Goal: Check status: Check status

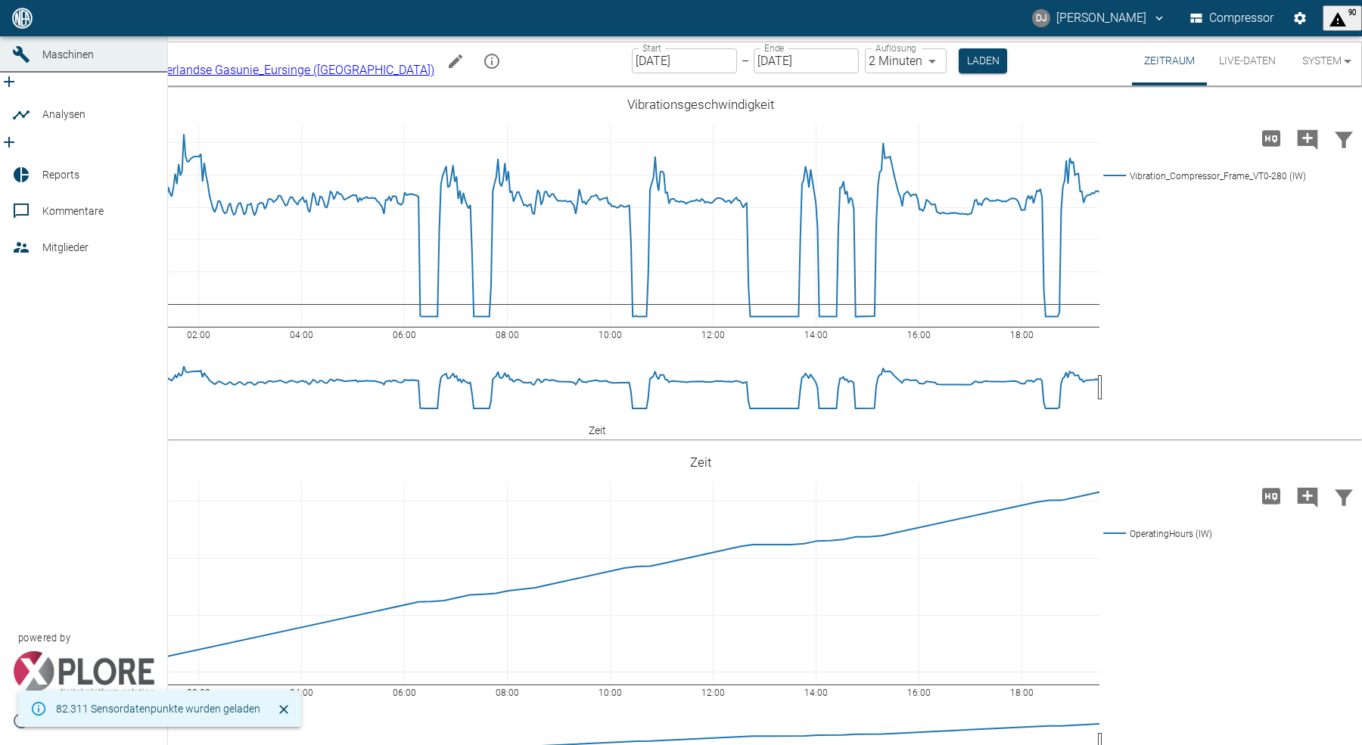
click at [15, 25] on icon at bounding box center [21, 18] width 14 height 14
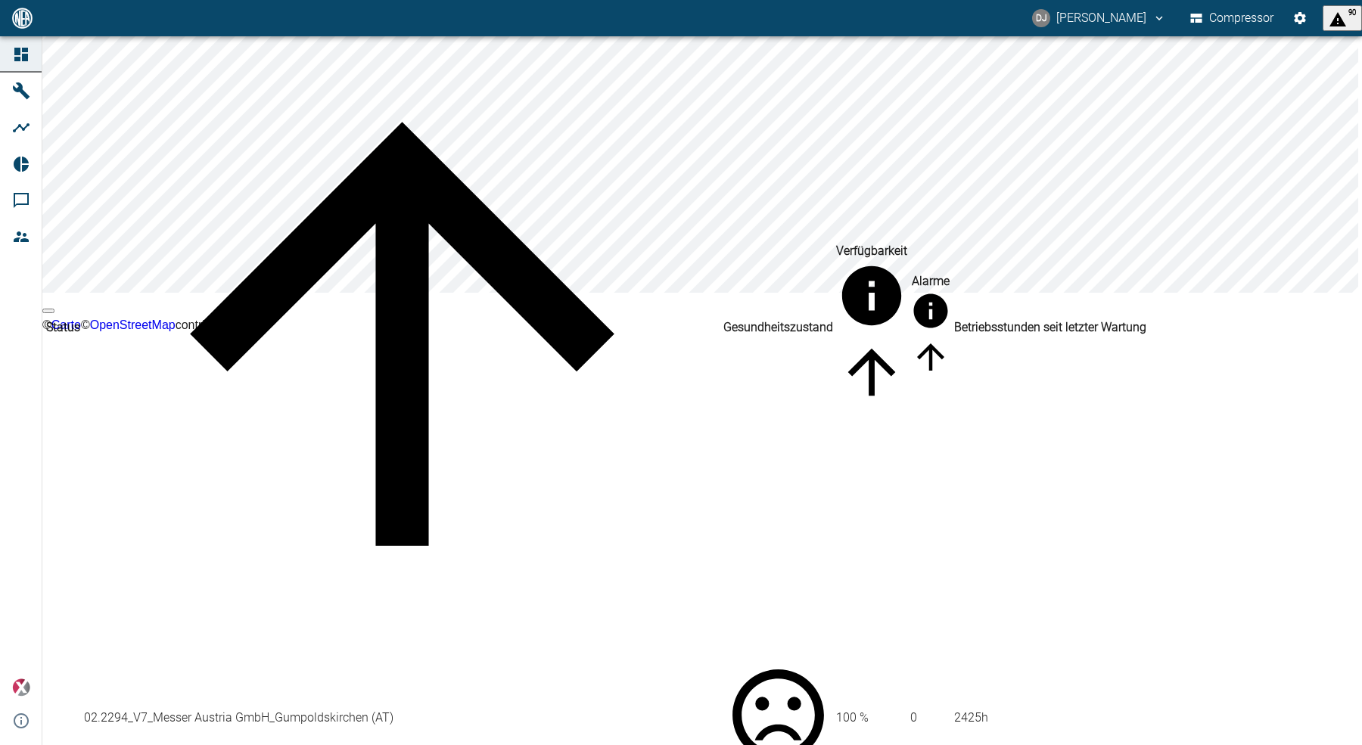
scroll to position [136, 0]
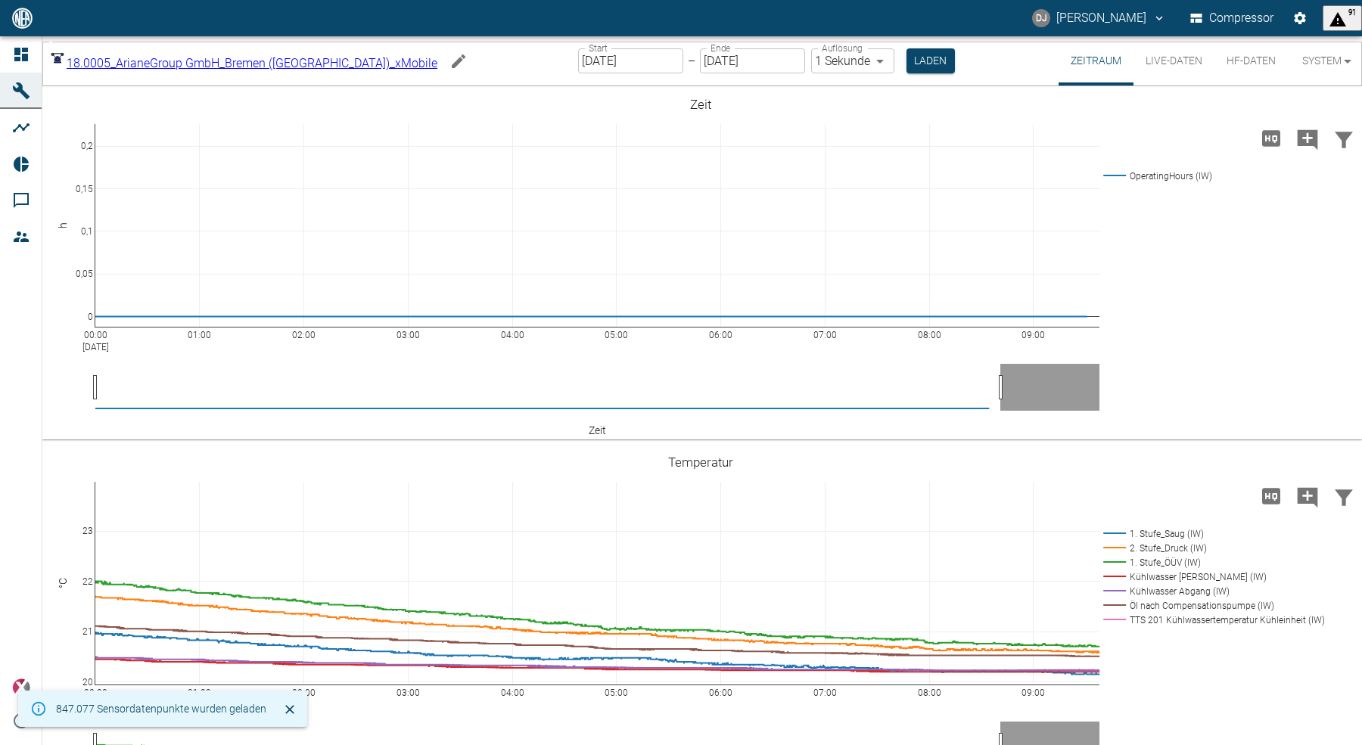
click at [970, 68] on div "18.0005_ArianeGroup GmbH_Bremen (DE)_xMobile bb288145-4d7d-496b-87d7-301eb921cb…" at bounding box center [702, 60] width 1320 height 49
click at [1243, 64] on button "HF-Daten" at bounding box center [1251, 60] width 73 height 49
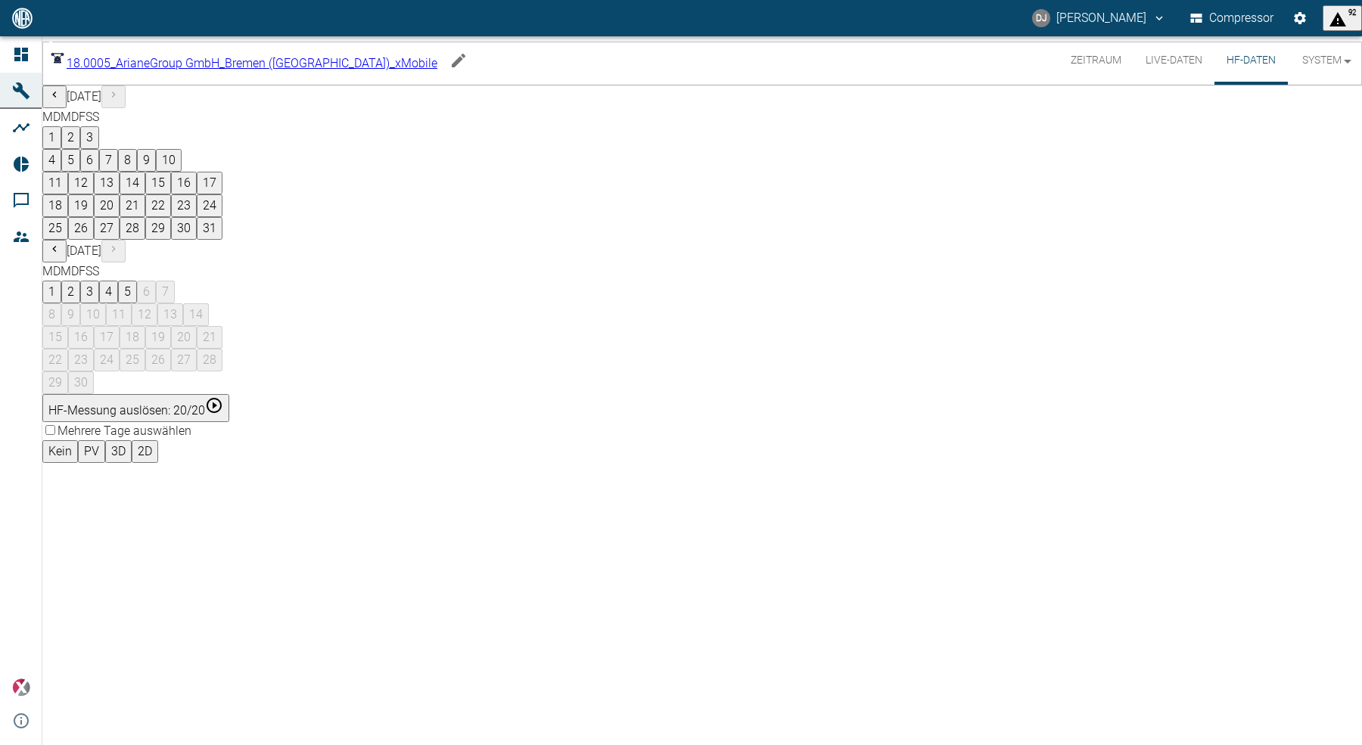
click at [801, 281] on div "August 2025 M D M D F S S 1 2 3 4 5 6 7 8 9 10 11 12 13 14 15 16 17 18 19 20 21…" at bounding box center [702, 240] width 1320 height 309
click at [118, 281] on button "4" at bounding box center [108, 292] width 19 height 23
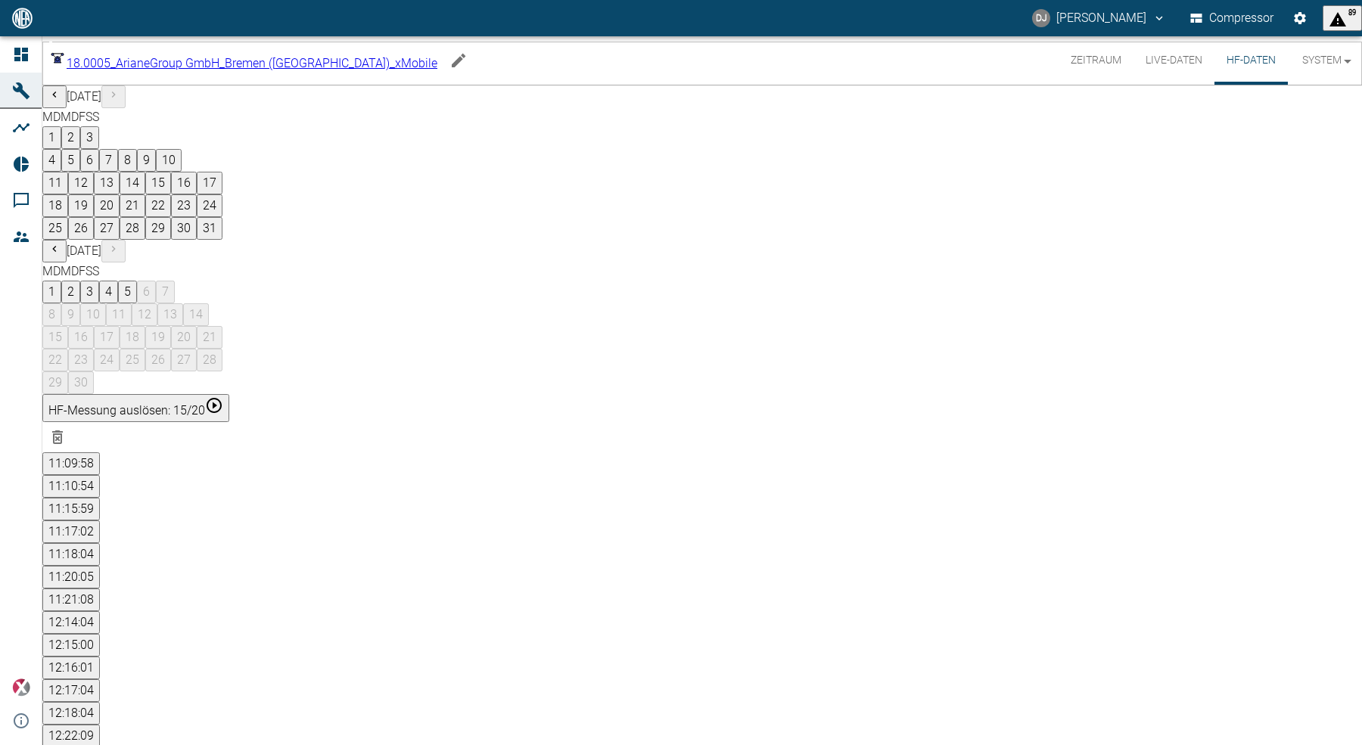
click at [736, 321] on div "August 2025 M D M D F S S 1 2 3 4 5 6 7 8 9 10 11 12 13 14 15 16 17 18 19 20 21…" at bounding box center [702, 240] width 1320 height 309
click at [118, 281] on button "4" at bounding box center [108, 292] width 19 height 23
click at [741, 254] on div "August 2025 M D M D F S S 1 2 3 4 5 6 7 8 9 10 11 12 13 14 15 16 17 18 19 20 21…" at bounding box center [702, 240] width 1320 height 309
click at [100, 611] on button "12:14:04" at bounding box center [71, 622] width 58 height 23
click at [100, 498] on button "11:15:59" at bounding box center [71, 509] width 58 height 23
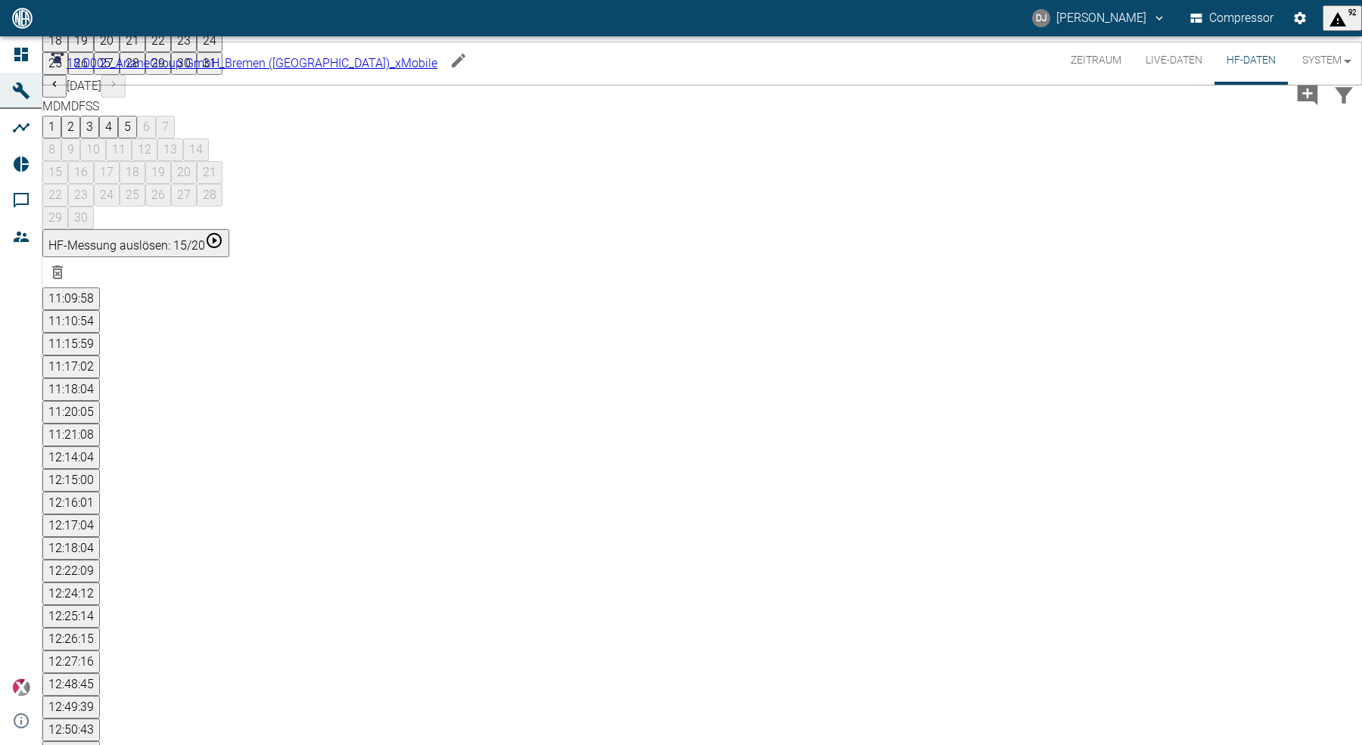
scroll to position [147, 0]
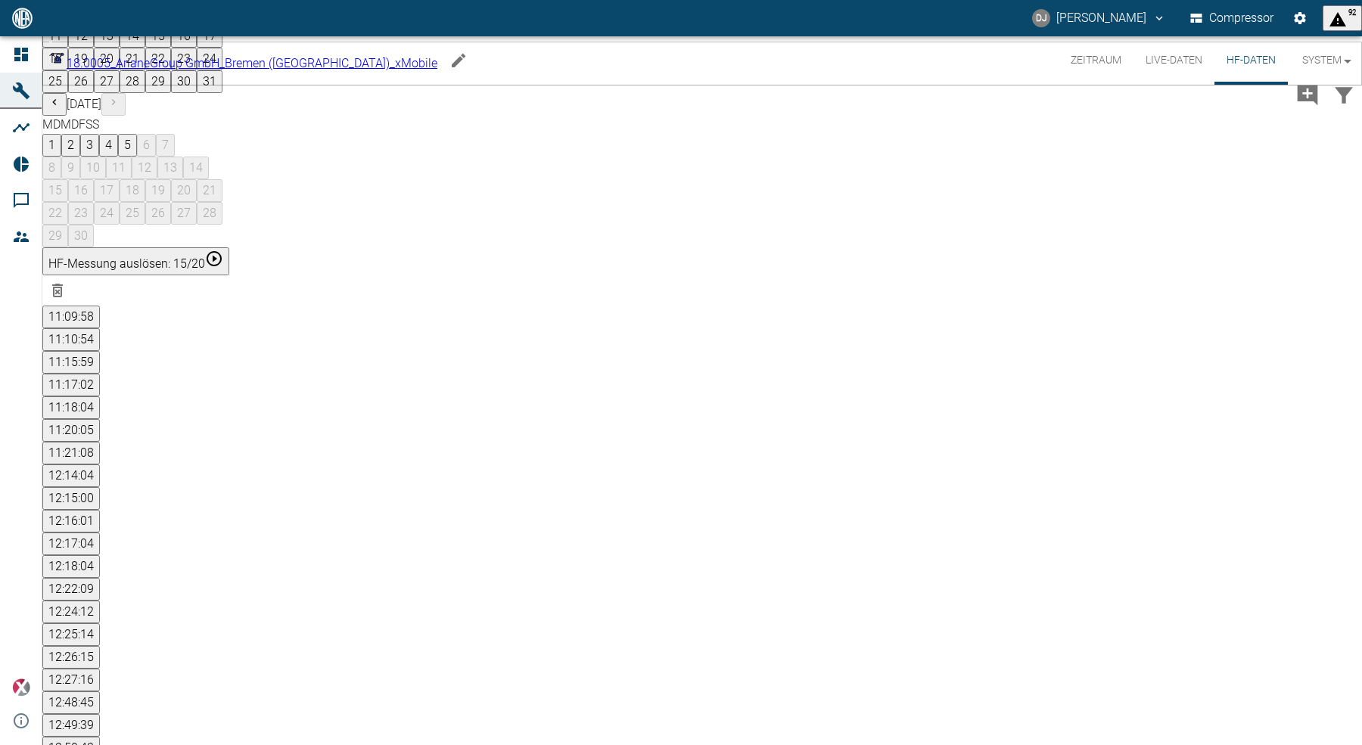
drag, startPoint x: 675, startPoint y: 445, endPoint x: 761, endPoint y: 447, distance: 86.3
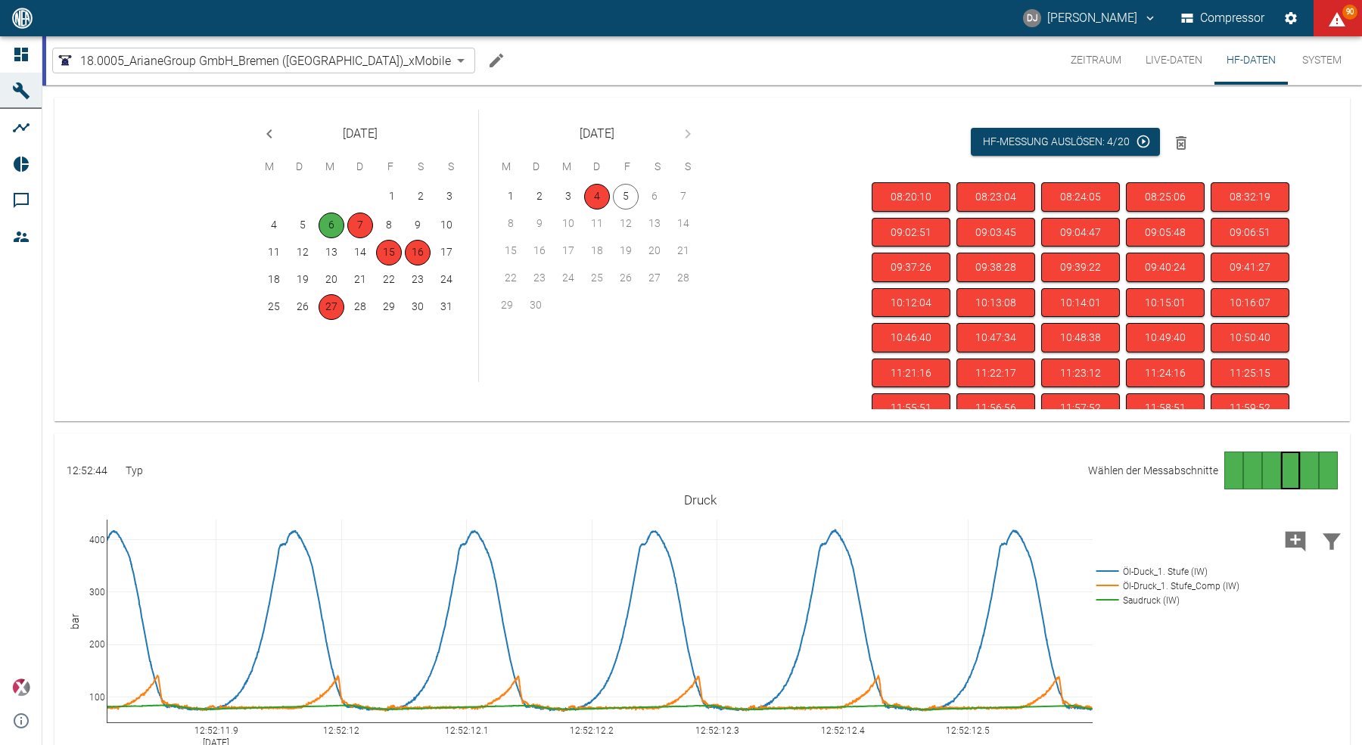
scroll to position [320, 0]
